Goal: Communication & Community: Answer question/provide support

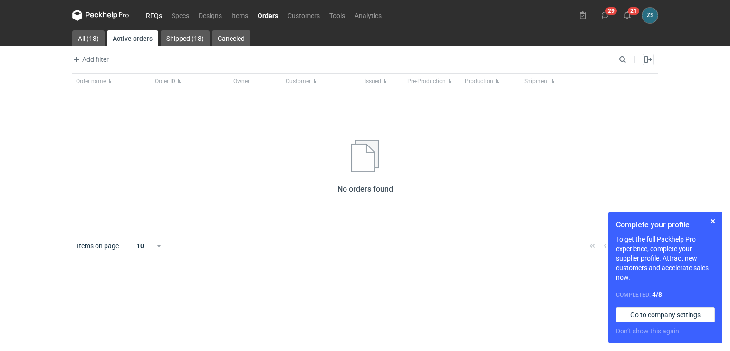
click at [154, 18] on link "RFQs" at bounding box center [154, 15] width 26 height 11
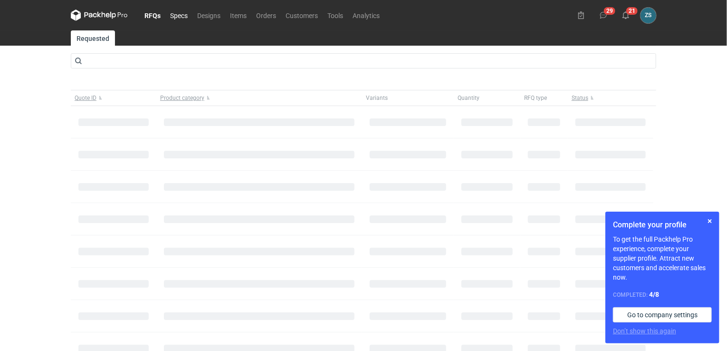
click at [184, 18] on link "Specs" at bounding box center [178, 15] width 27 height 11
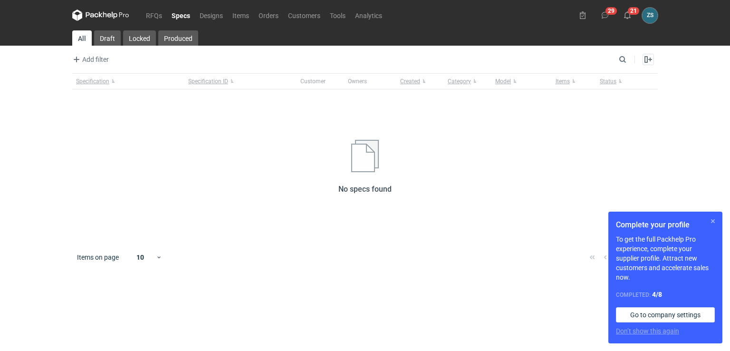
click at [714, 219] on button "button" at bounding box center [712, 220] width 11 height 11
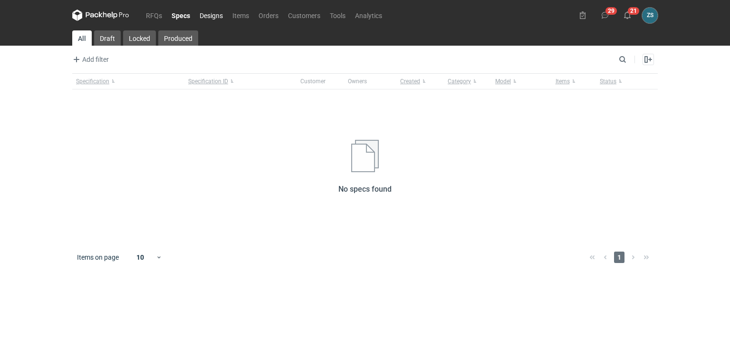
click at [209, 16] on link "Designs" at bounding box center [211, 15] width 33 height 11
click at [274, 18] on link "Orders" at bounding box center [268, 15] width 29 height 11
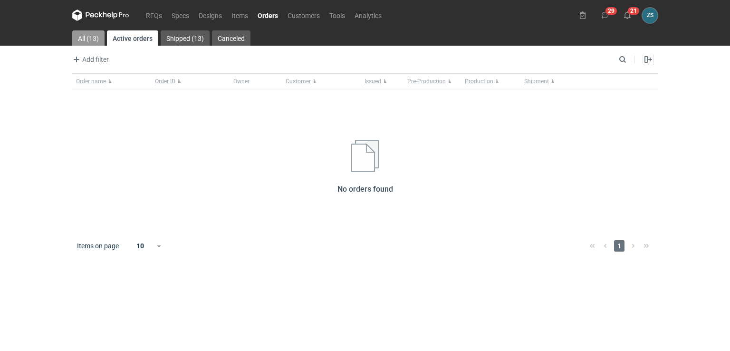
click at [93, 35] on link "All (13)" at bounding box center [88, 37] width 32 height 15
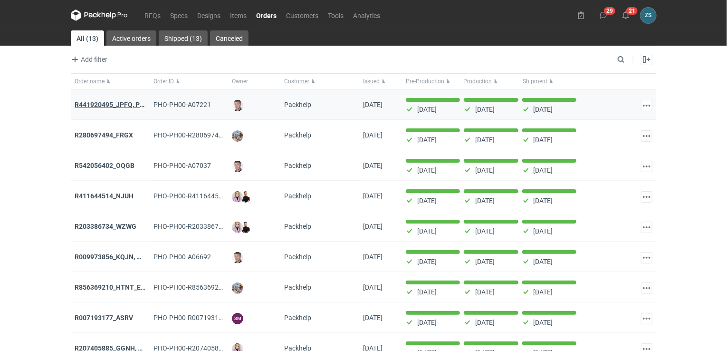
click at [87, 101] on strong "R441920495_JPFQ, PHIE, QSLV" at bounding box center [122, 105] width 95 height 8
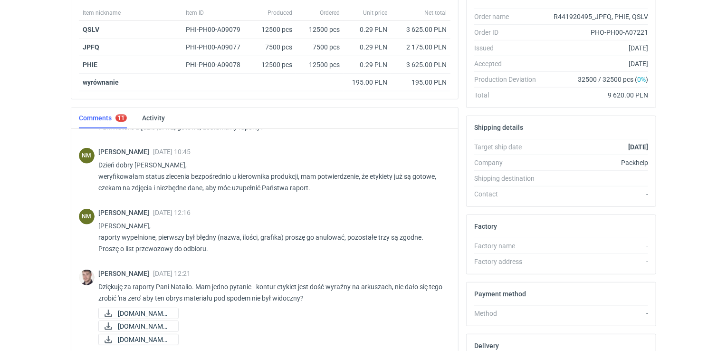
scroll to position [257, 0]
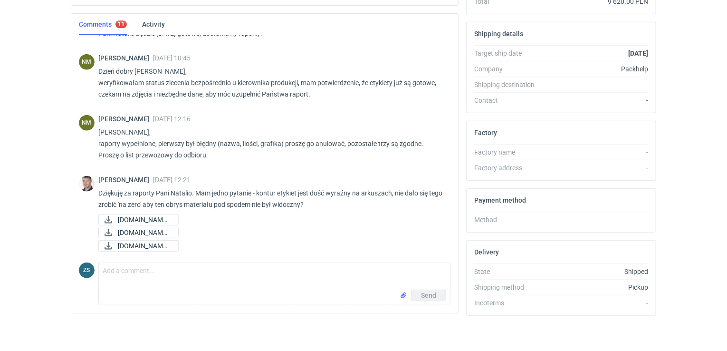
click at [190, 290] on div "Send" at bounding box center [274, 296] width 351 height 15
click at [151, 278] on textarea "Comment message" at bounding box center [274, 276] width 351 height 27
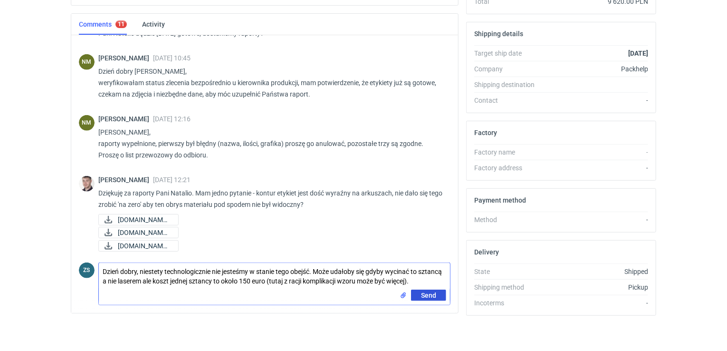
type textarea "Dzień dobry, niestety technologicznie nie jesteśmy w stanie tego obejść. Może u…"
click at [434, 293] on span "Send" at bounding box center [428, 295] width 15 height 7
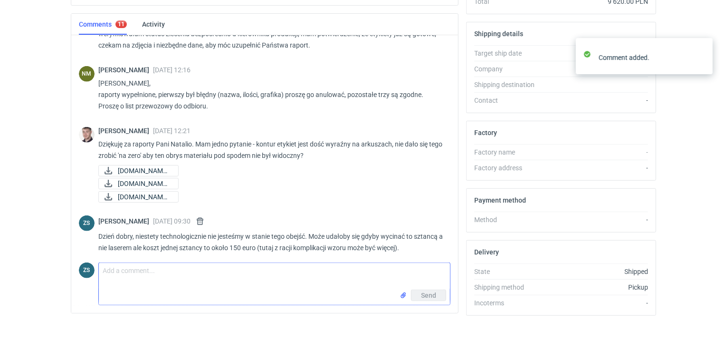
scroll to position [475, 0]
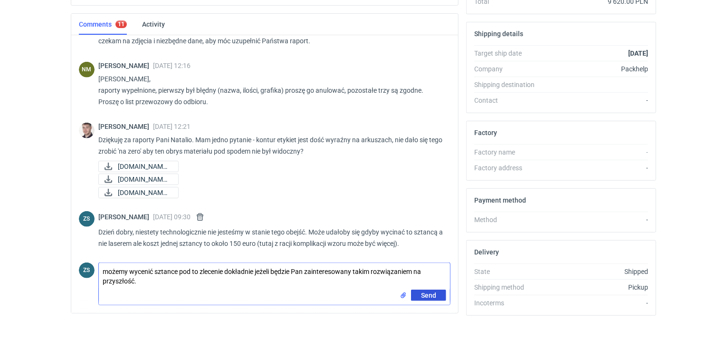
type textarea "możemy wycenić sztance pod to zlecenie dokładnie jeżeli będzie Pan zainteresowa…"
click at [437, 295] on button "Send" at bounding box center [428, 294] width 35 height 11
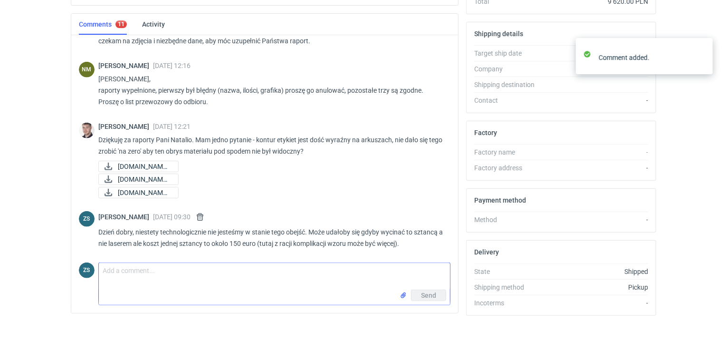
scroll to position [528, 0]
